Goal: Task Accomplishment & Management: Manage account settings

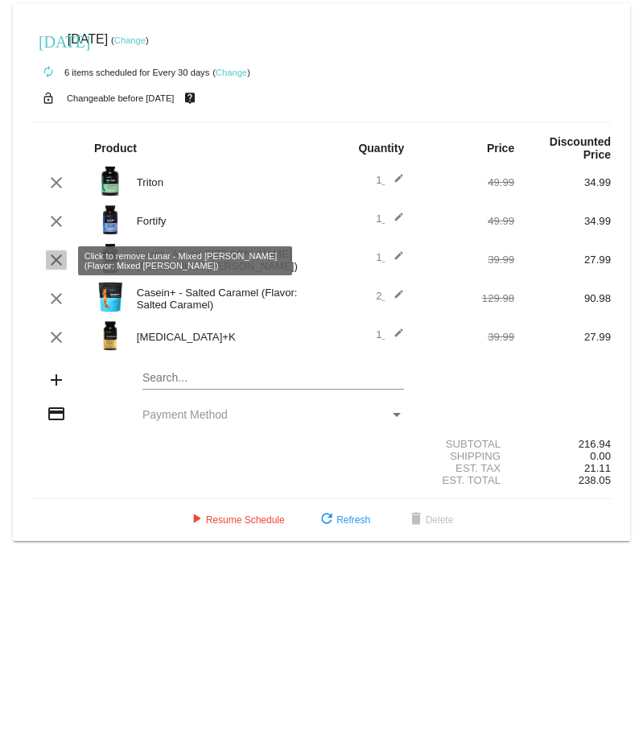
click at [60, 264] on mat-icon "clear" at bounding box center [56, 259] width 19 height 19
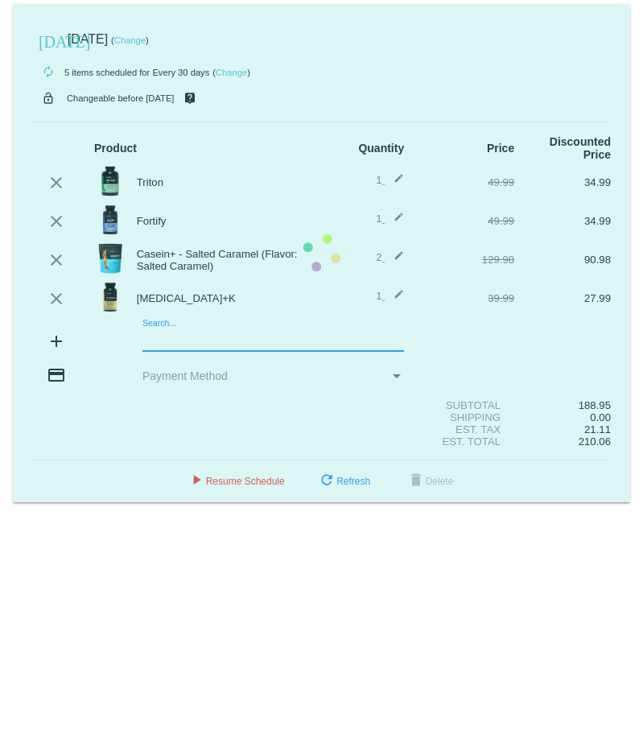
click at [177, 344] on mat-card "today Aug 31 2025 ( Change ) autorenew 5 items scheduled for Every 30 days ( Ch…" at bounding box center [321, 253] width 617 height 498
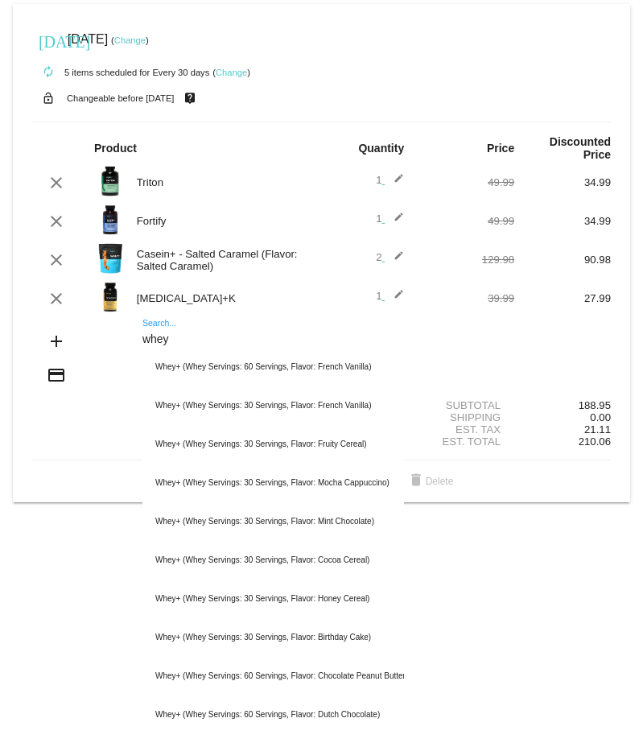
type input "whey"
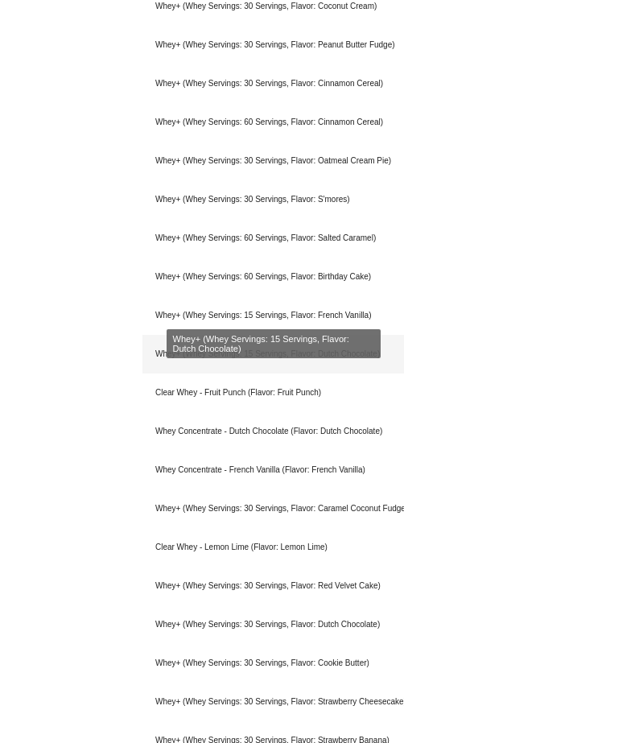
scroll to position [1154, 0]
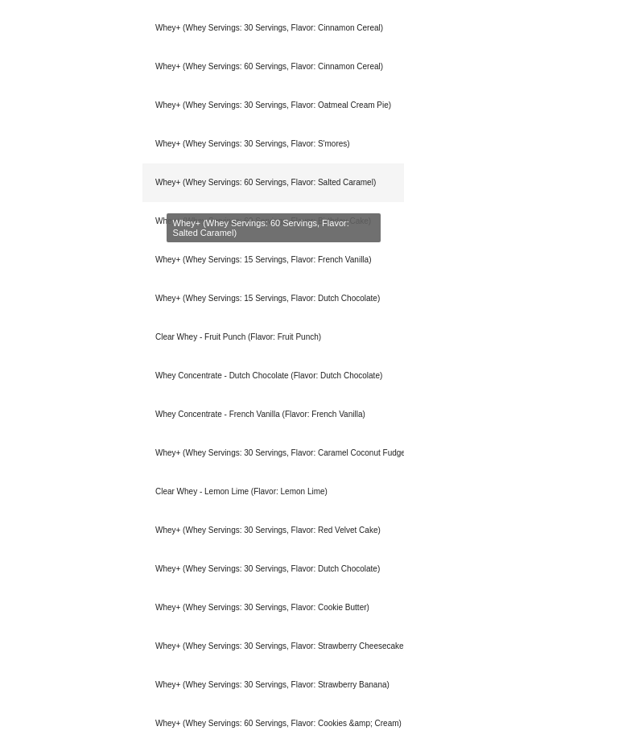
click at [332, 192] on div "Whey+ (Whey Servings: 60 Servings, Flavor: Salted Caramel)" at bounding box center [273, 182] width 262 height 39
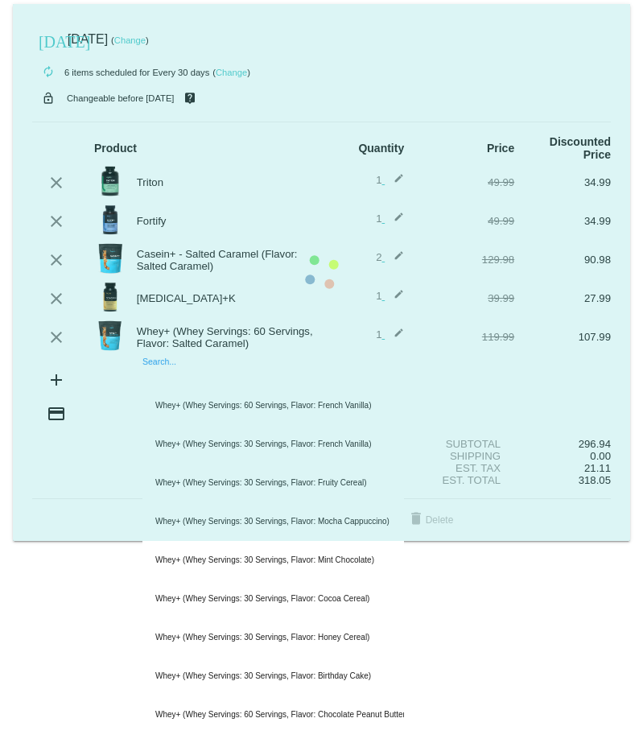
click at [186, 379] on mat-card "today Aug 31 2025 ( Change ) autorenew 6 items scheduled for Every 30 days ( Ch…" at bounding box center [321, 272] width 617 height 537
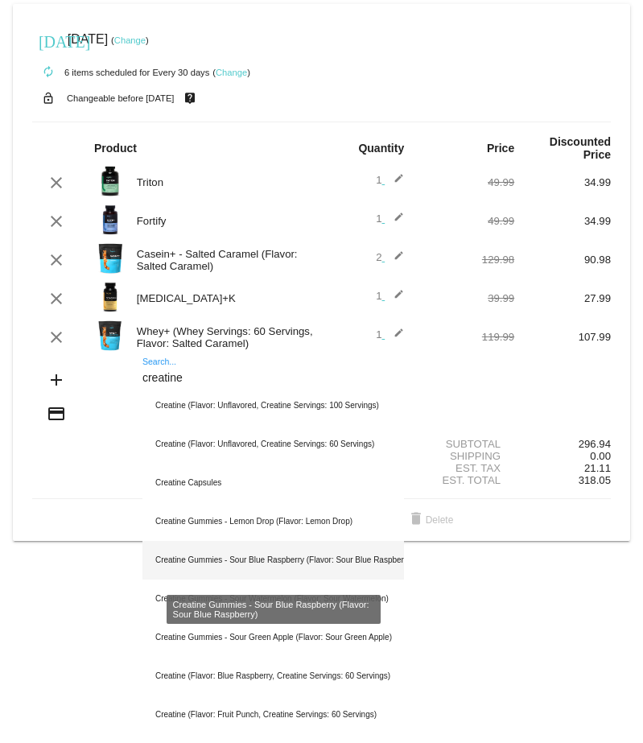
scroll to position [33, 0]
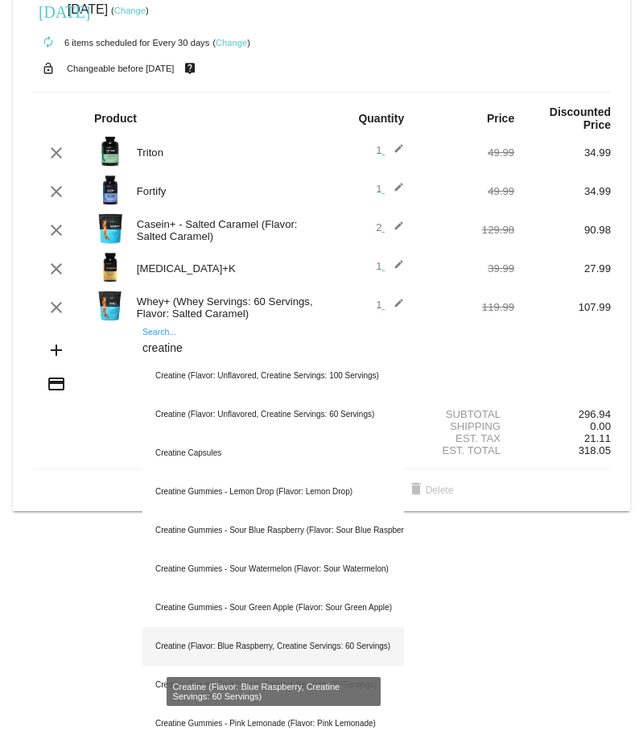
type input "creatine"
click at [366, 646] on div "Creatine (Flavor: Blue Raspberry, Creatine Servings: 60 Servings)" at bounding box center [273, 646] width 262 height 39
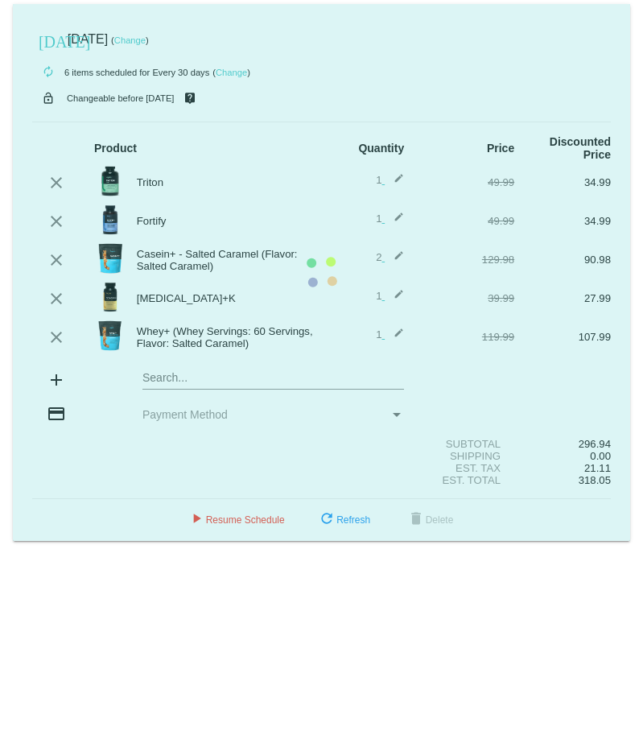
scroll to position [0, 0]
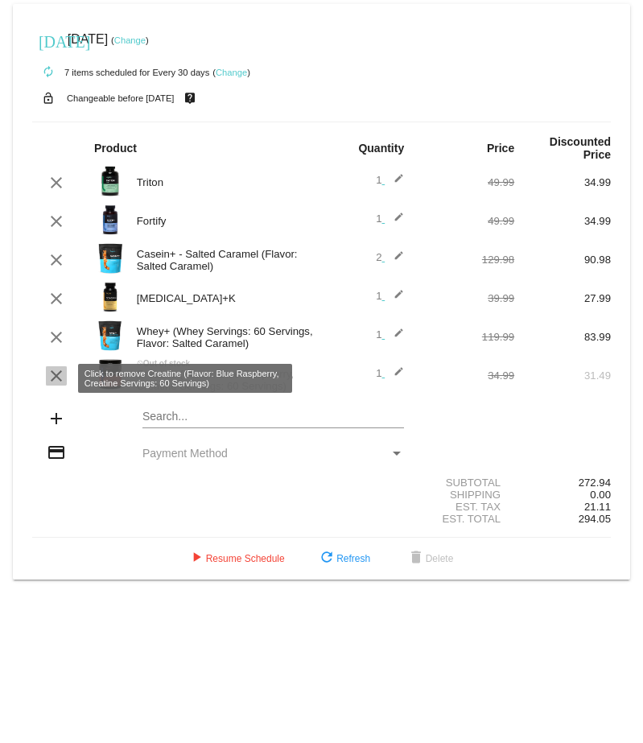
click at [48, 374] on mat-icon "clear" at bounding box center [56, 375] width 19 height 19
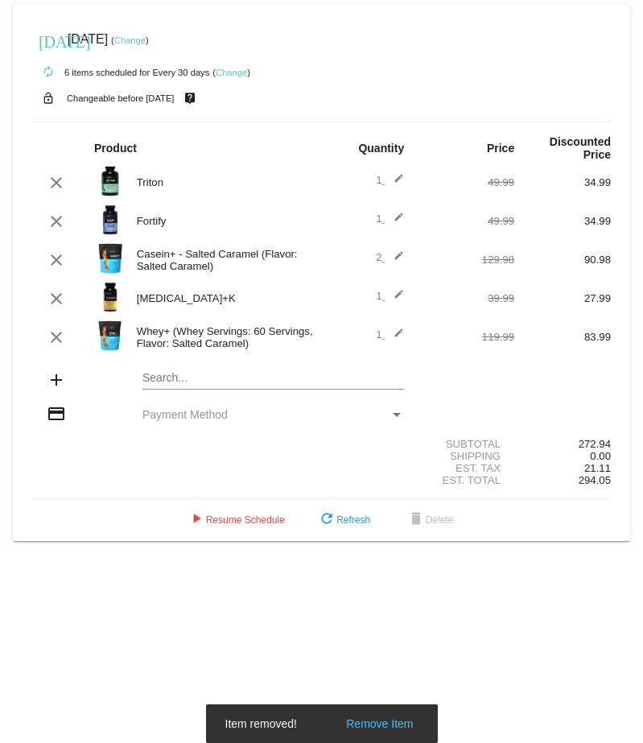
click at [171, 382] on mat-card "today Aug 31 2025 ( Change ) autorenew 6 items scheduled for Every 30 days ( Ch…" at bounding box center [321, 272] width 617 height 537
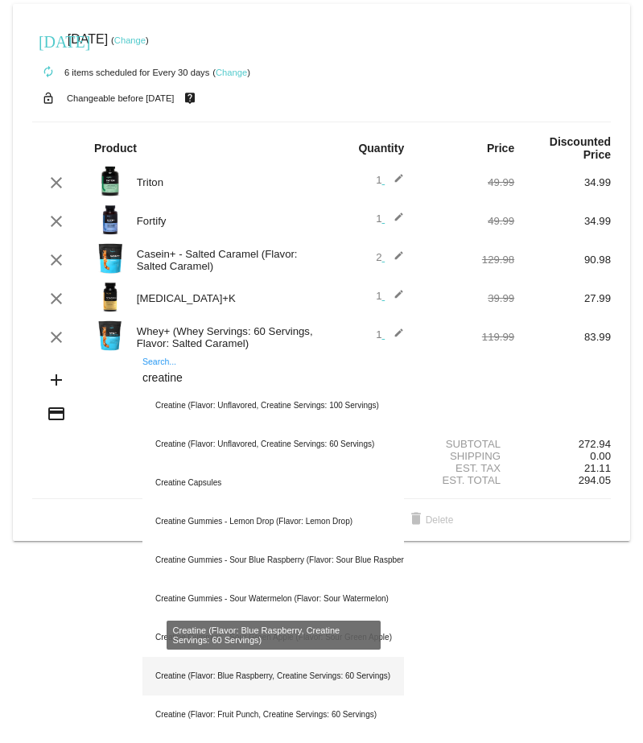
scroll to position [33, 0]
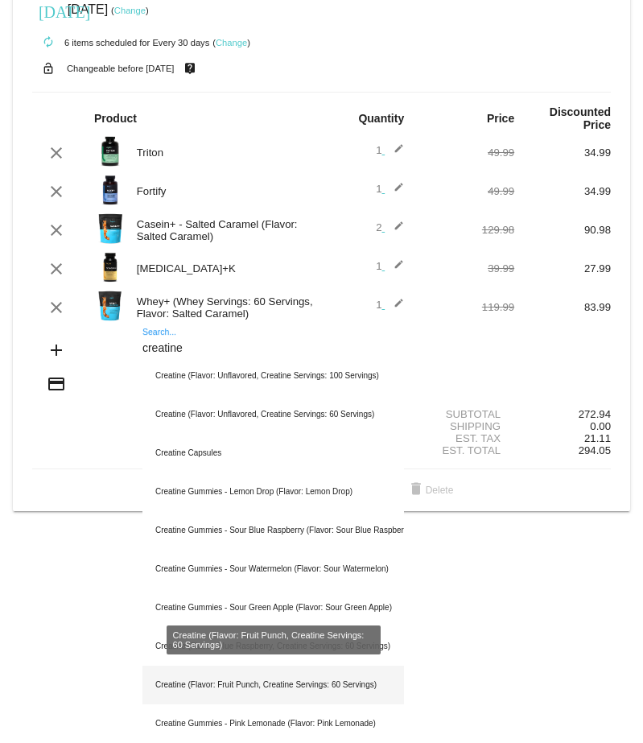
type input "creatine"
click at [295, 688] on div "Creatine (Flavor: Fruit Punch, Creatine Servings: 60 Servings)" at bounding box center [273, 685] width 262 height 39
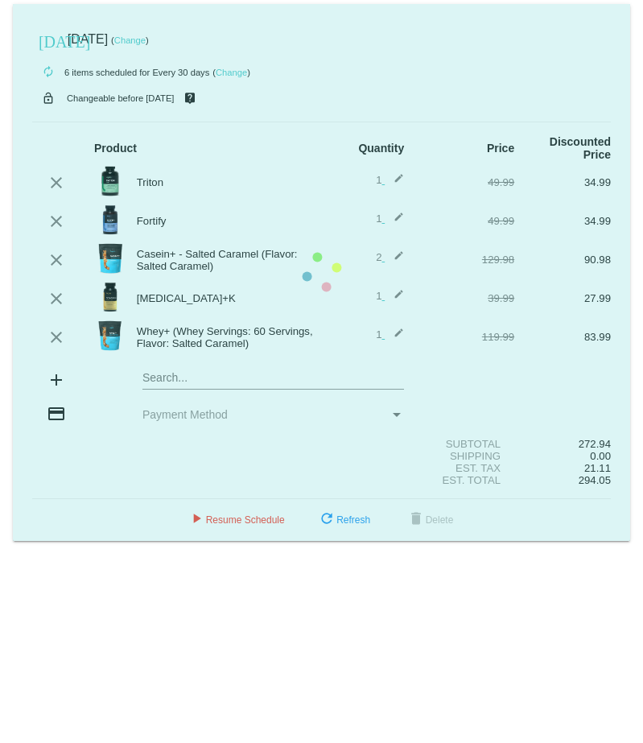
scroll to position [0, 0]
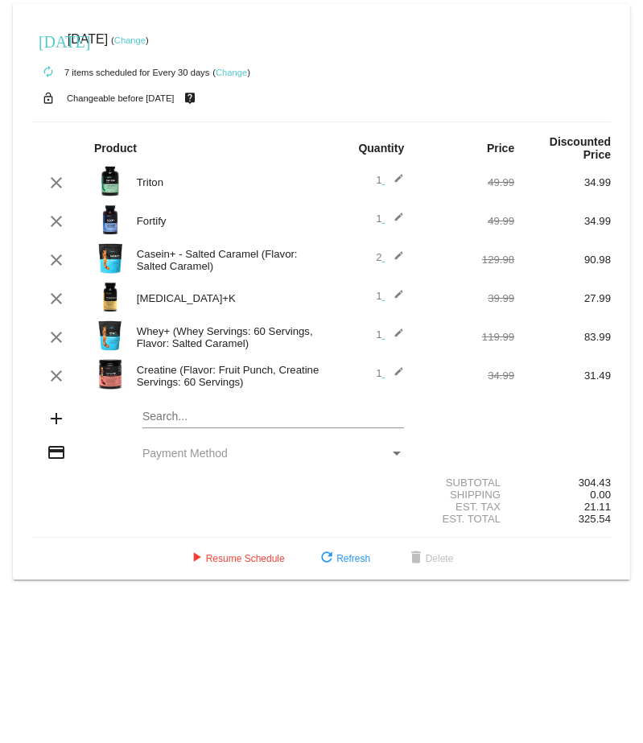
click at [241, 420] on mat-card "today Aug 31 2025 ( Change ) autorenew 7 items scheduled for Every 30 days ( Ch…" at bounding box center [321, 292] width 617 height 576
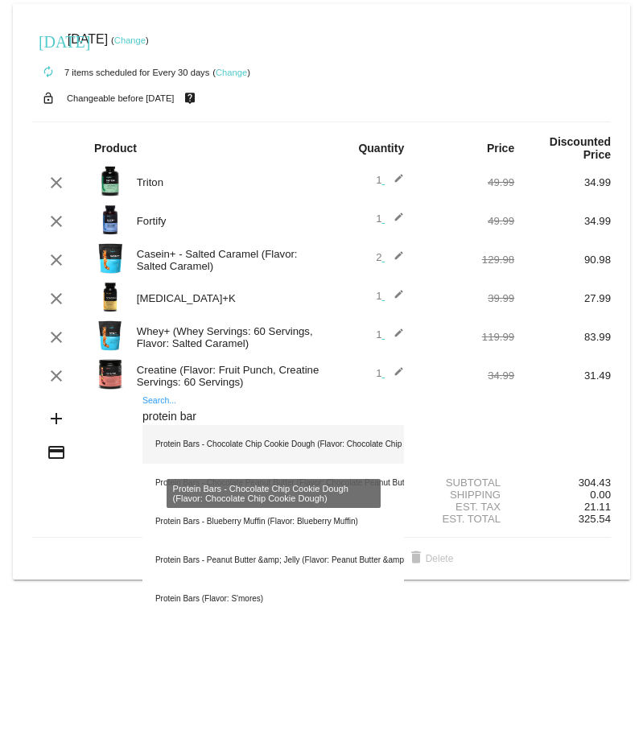
type input "protein bar"
click at [337, 445] on div "Protein Bars - Chocolate Chip Cookie Dough (Flavor: Chocolate Chip Cookie Dough)" at bounding box center [273, 444] width 262 height 39
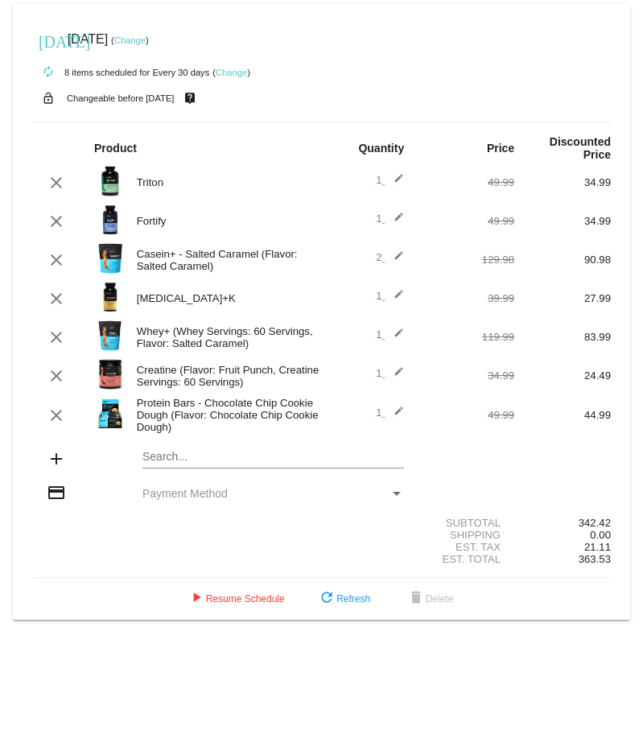
click at [403, 258] on mat-icon "edit" at bounding box center [394, 259] width 19 height 19
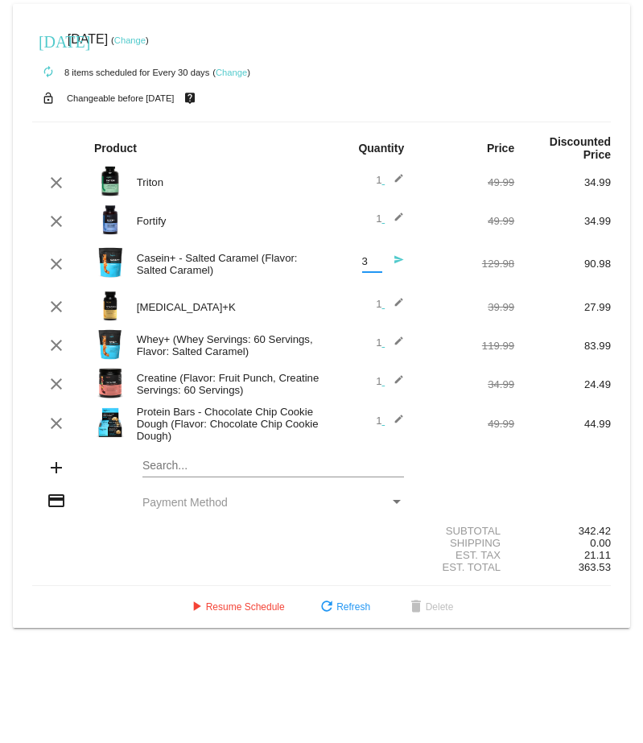
click at [373, 262] on input "3" at bounding box center [372, 262] width 20 height 12
click at [374, 271] on div "3 Quantity" at bounding box center [372, 257] width 20 height 30
click at [374, 267] on input "2" at bounding box center [372, 262] width 20 height 12
type input "1"
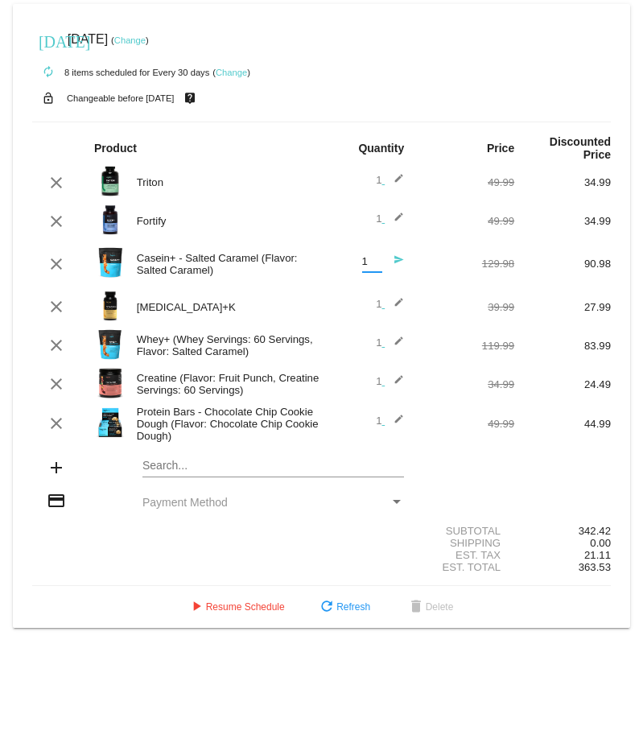
click at [374, 267] on input "1" at bounding box center [372, 262] width 20 height 12
click at [399, 263] on mat-icon "send" at bounding box center [394, 263] width 19 height 19
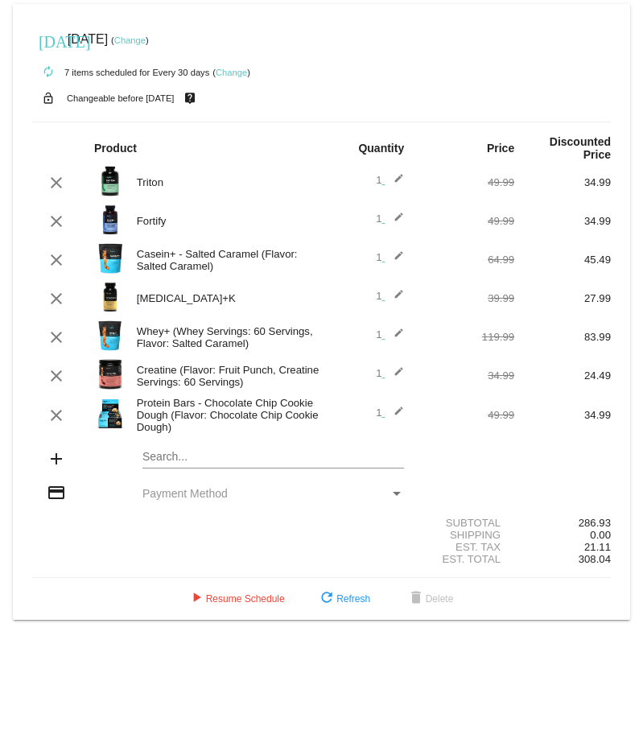
click at [171, 304] on div "Vitamin D+K" at bounding box center [225, 298] width 193 height 12
click at [113, 300] on img at bounding box center [110, 297] width 32 height 32
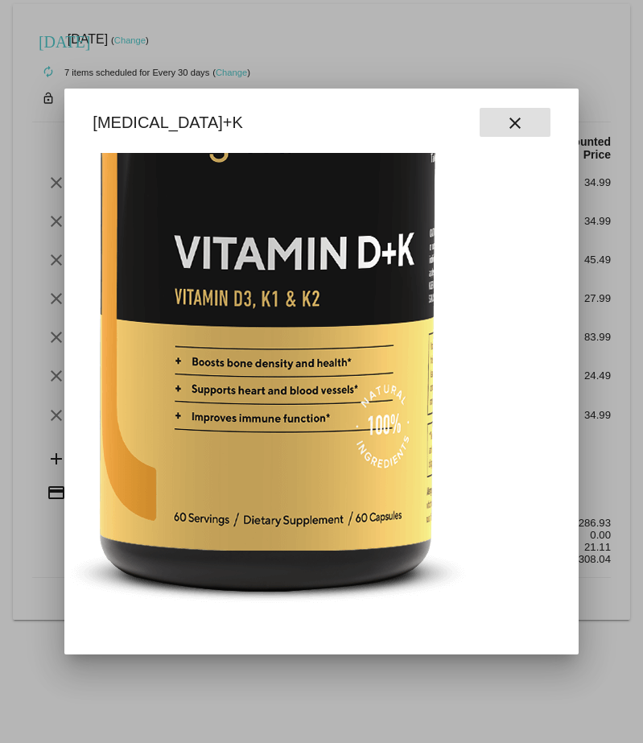
scroll to position [325, 206]
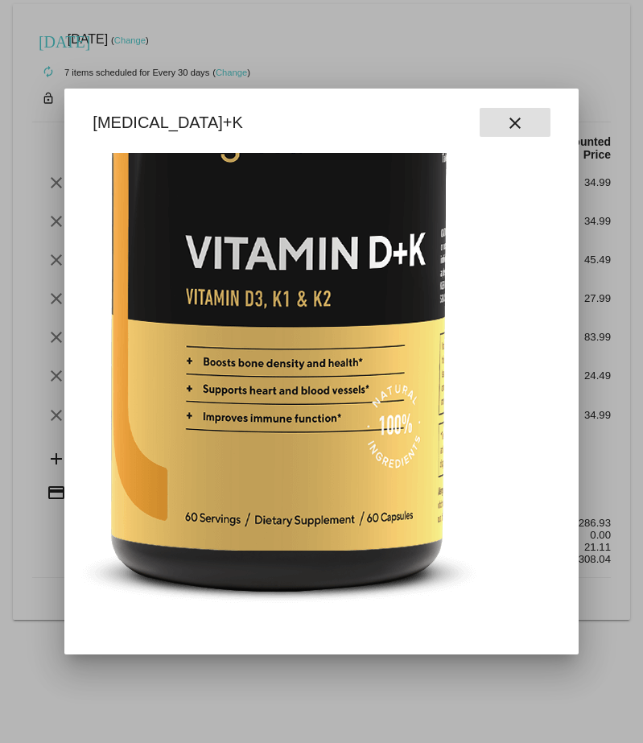
click at [524, 123] on button "close" at bounding box center [515, 122] width 71 height 29
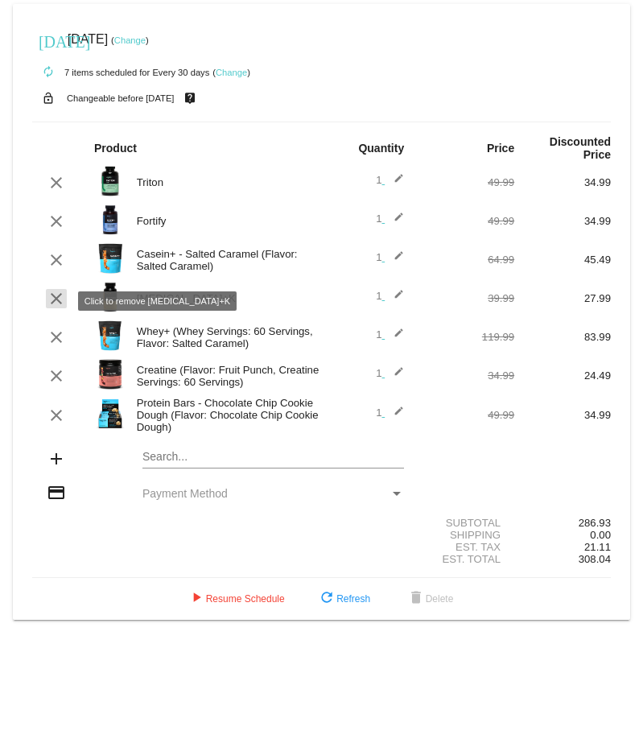
click at [58, 299] on mat-icon "clear" at bounding box center [56, 298] width 19 height 19
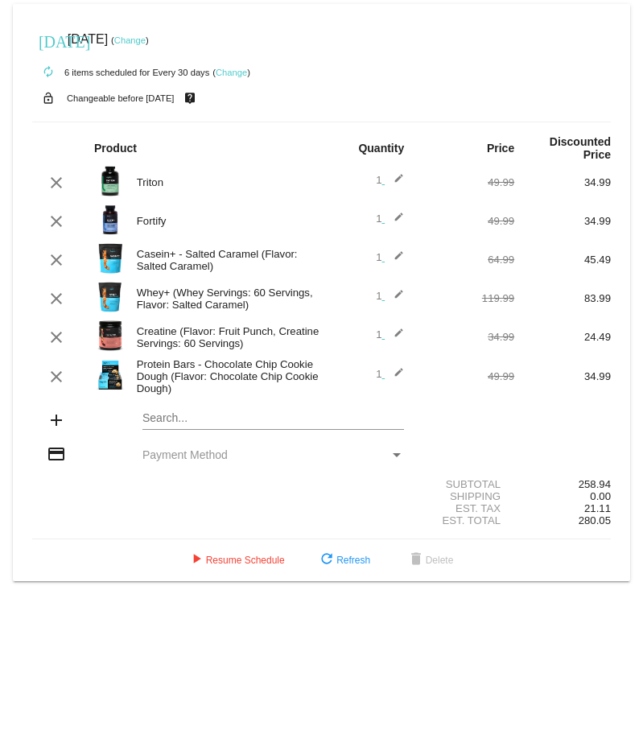
click at [185, 426] on mat-card "[DATE] [DATE] ( Change ) autorenew 6 items scheduled for Every 30 days ( Change…" at bounding box center [321, 292] width 617 height 577
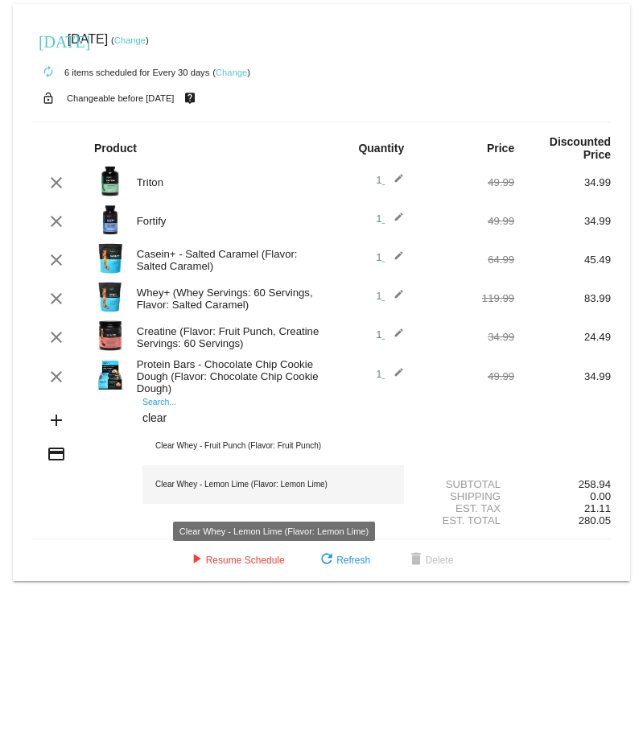
type input "clear"
click at [319, 486] on div "Clear Whey - Lemon Lime (Flavor: Lemon Lime)" at bounding box center [273, 484] width 262 height 39
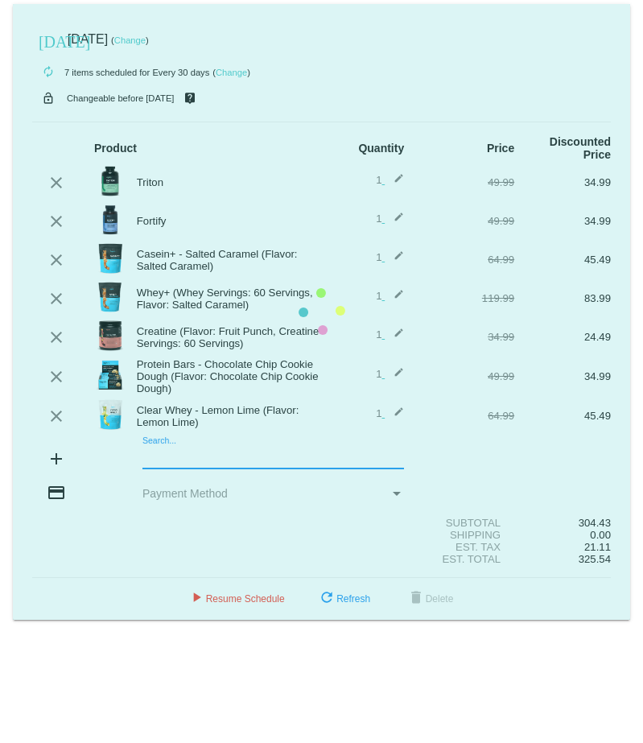
click at [170, 464] on mat-card "today Aug 31 2025 ( Change ) autorenew 7 items scheduled for Every 30 days ( Ch…" at bounding box center [321, 312] width 617 height 616
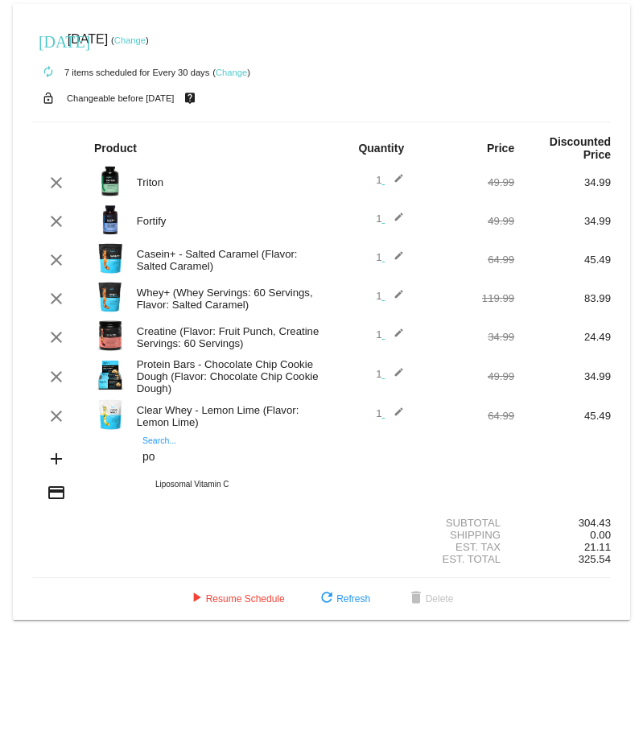
type input "p"
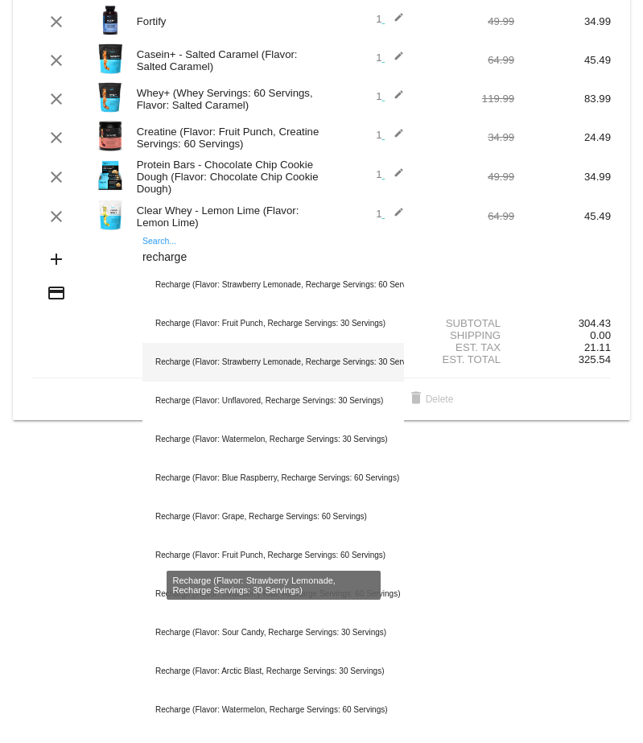
scroll to position [231, 0]
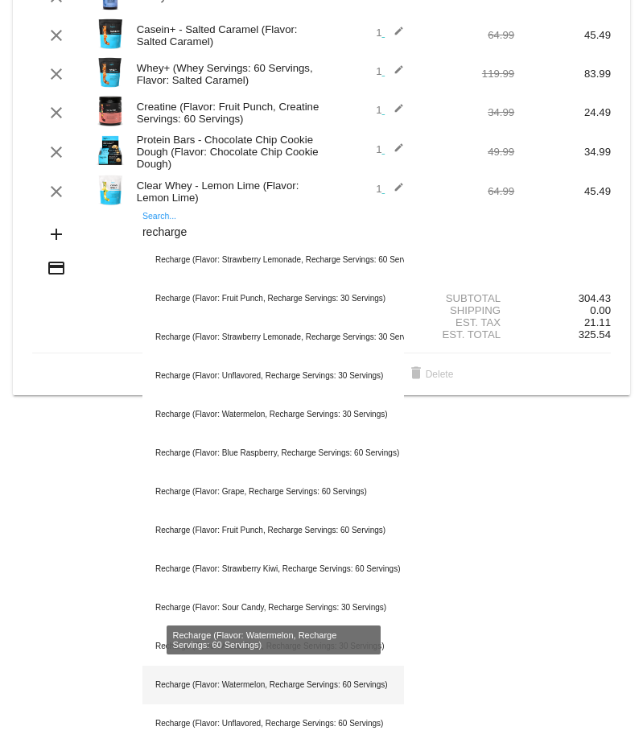
type input "recharge"
click at [283, 672] on div "Recharge (Flavor: Watermelon, Recharge Servings: 60 Servings)" at bounding box center [273, 685] width 262 height 39
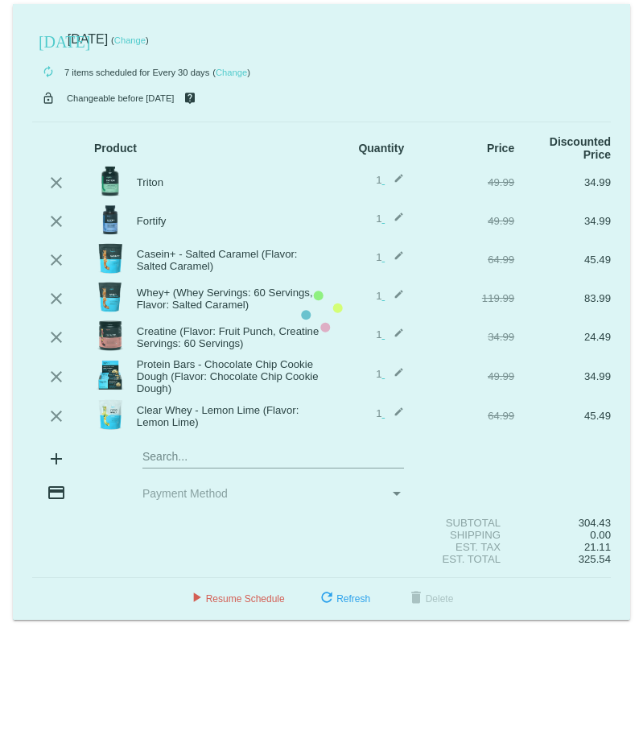
scroll to position [0, 0]
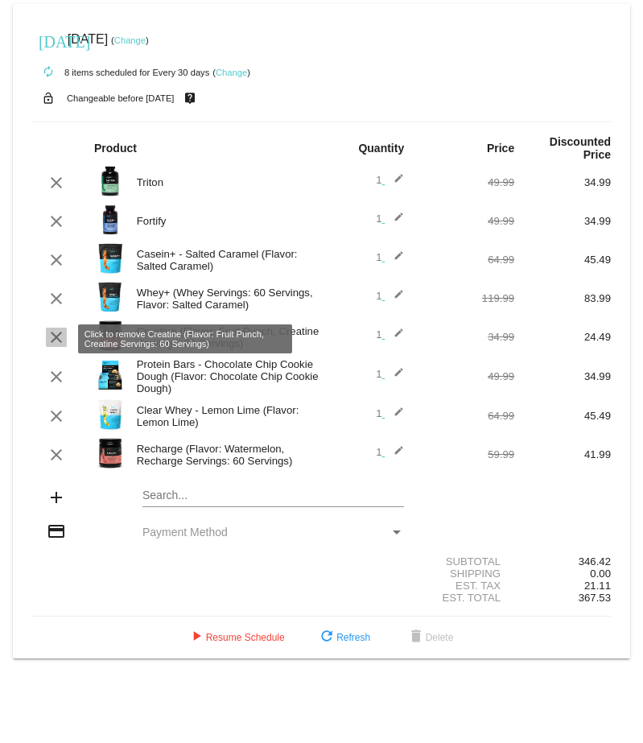
click at [53, 341] on mat-icon "clear" at bounding box center [56, 337] width 19 height 19
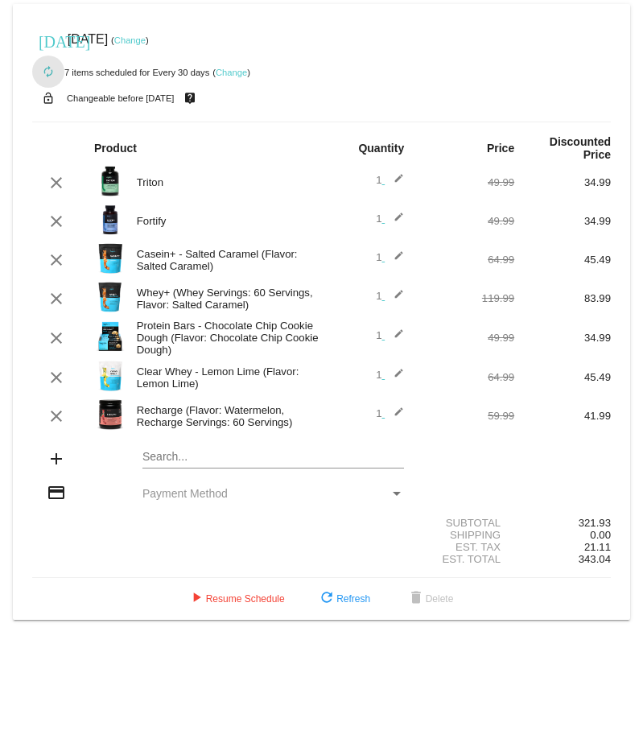
click at [48, 72] on mat-icon "autorenew" at bounding box center [48, 72] width 19 height 19
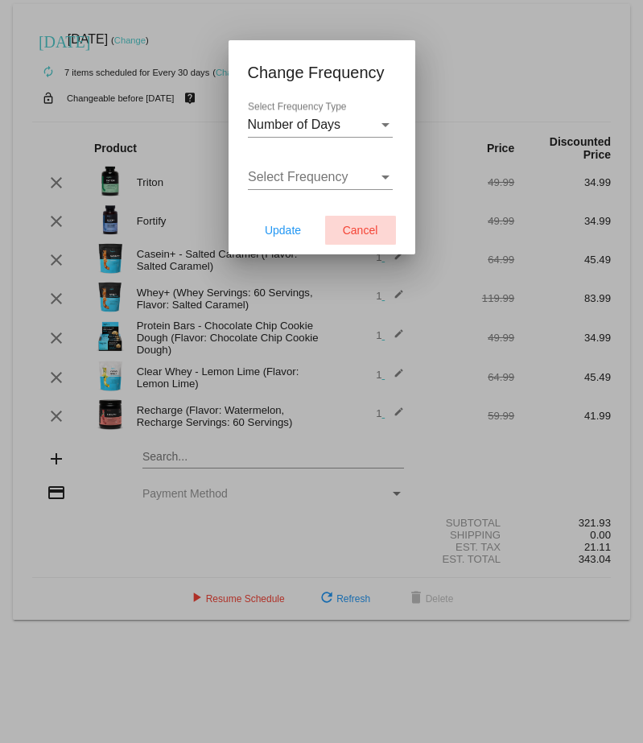
click at [381, 228] on button "Cancel" at bounding box center [360, 230] width 71 height 29
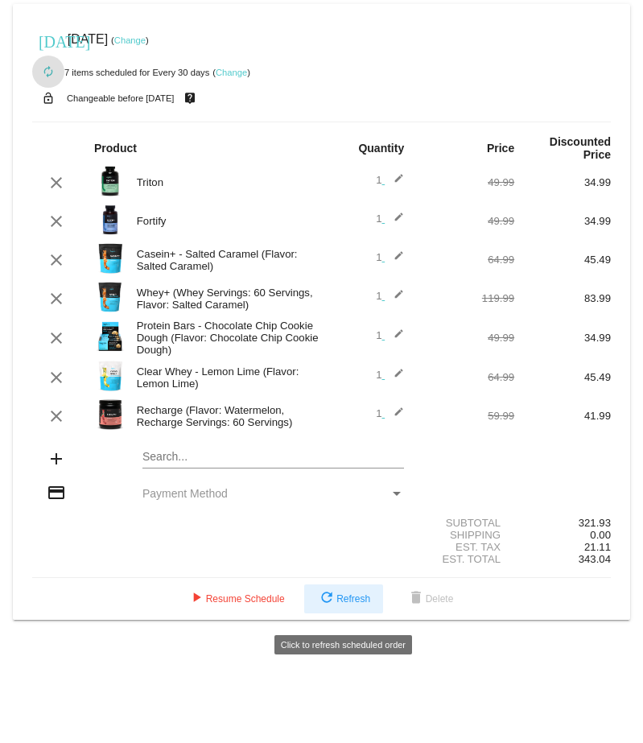
click at [339, 605] on span "refresh Refresh" at bounding box center [343, 598] width 53 height 11
click at [326, 601] on mat-icon "refresh" at bounding box center [326, 598] width 19 height 19
click at [324, 604] on mat-icon "refresh" at bounding box center [326, 598] width 19 height 19
